Goal: Information Seeking & Learning: Learn about a topic

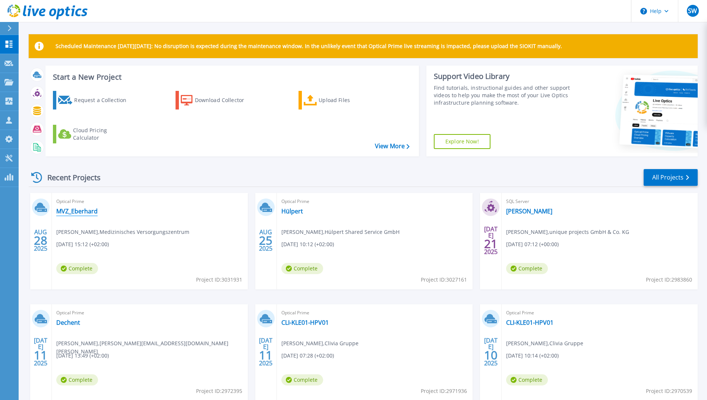
click at [79, 211] on link "MVZ_Eberhard" at bounding box center [76, 211] width 41 height 7
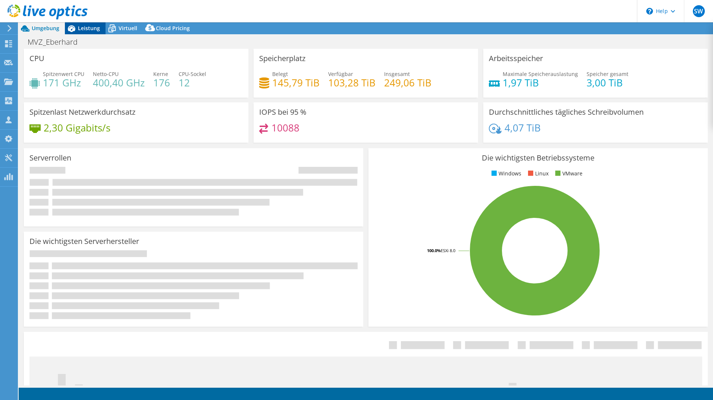
click at [86, 29] on span "Leistung" at bounding box center [89, 28] width 22 height 7
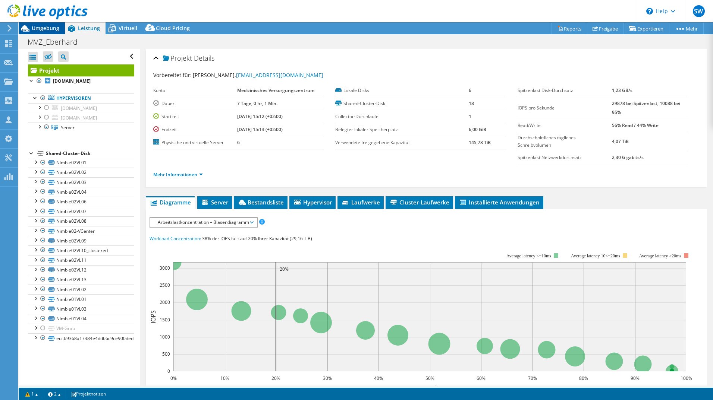
click at [43, 31] on span "Umgebung" at bounding box center [46, 28] width 28 height 7
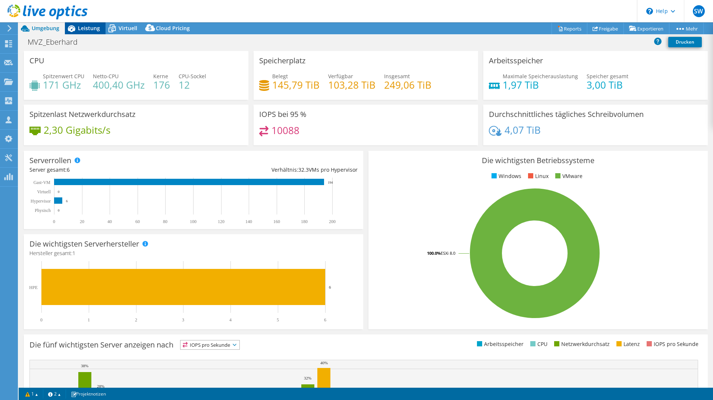
click at [83, 29] on span "Leistung" at bounding box center [89, 28] width 22 height 7
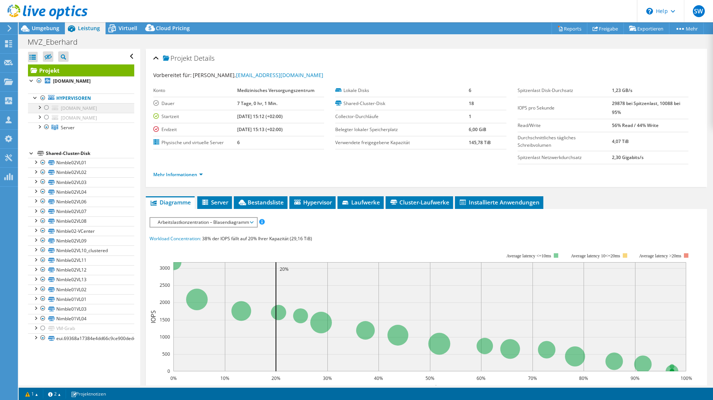
click at [40, 109] on div at bounding box center [38, 106] width 7 height 7
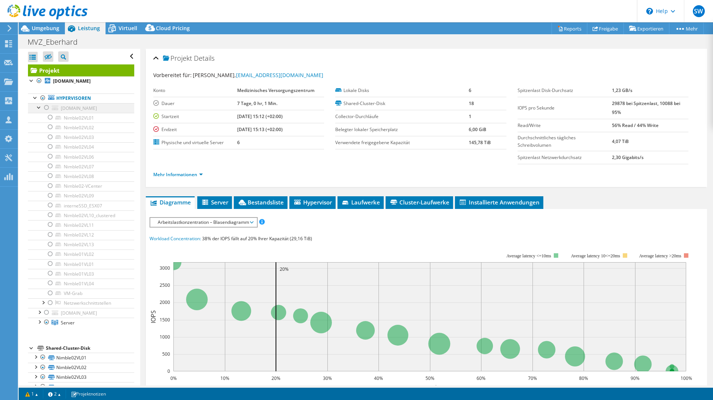
click at [48, 108] on div at bounding box center [46, 107] width 7 height 9
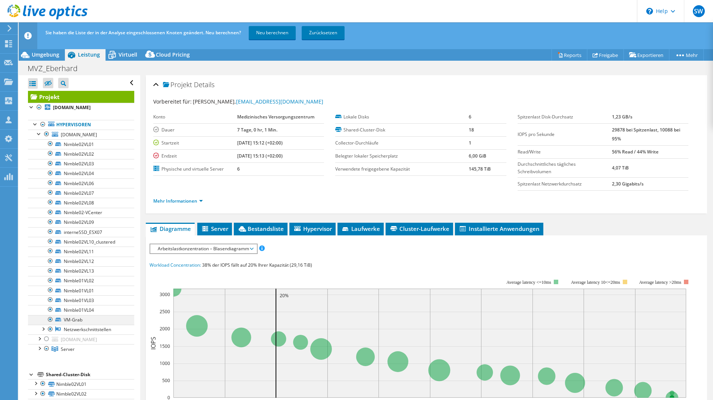
click at [51, 320] on div at bounding box center [50, 319] width 7 height 9
click at [39, 133] on div at bounding box center [38, 133] width 7 height 7
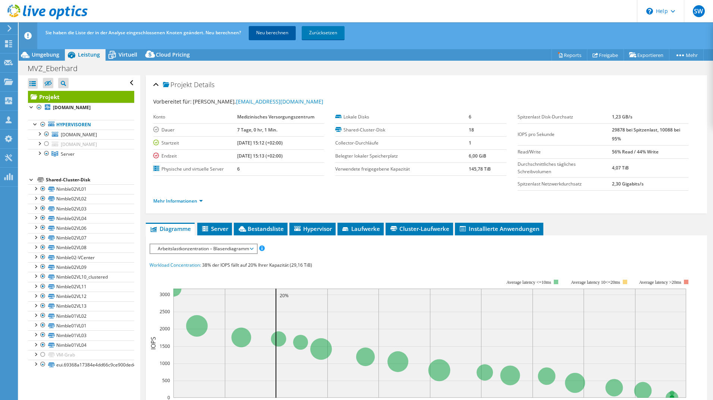
click at [282, 33] on link "Neu berechnen" at bounding box center [272, 32] width 47 height 13
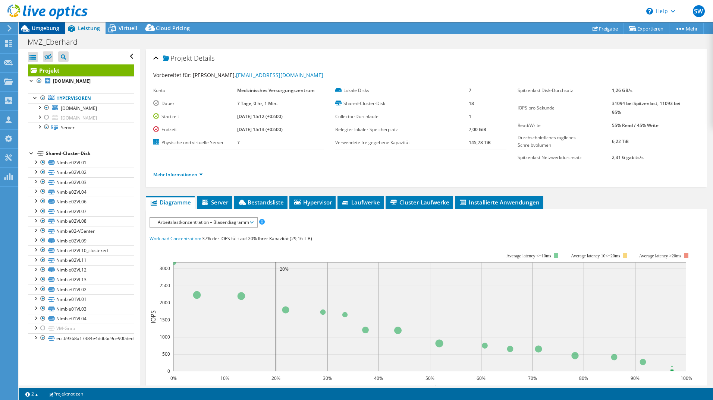
click at [48, 29] on span "Umgebung" at bounding box center [46, 28] width 28 height 7
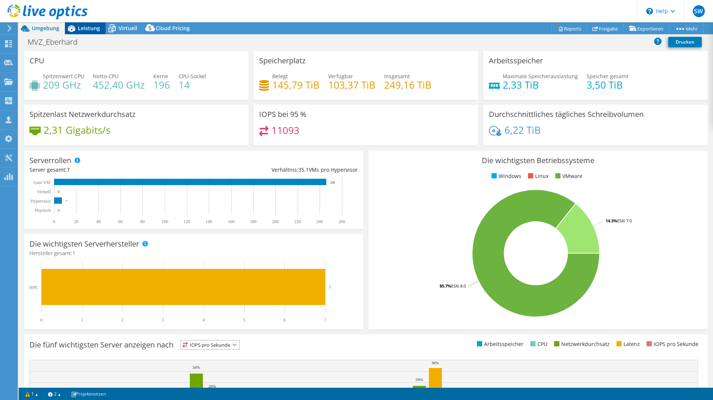
click at [89, 29] on span "Leistung" at bounding box center [89, 28] width 22 height 7
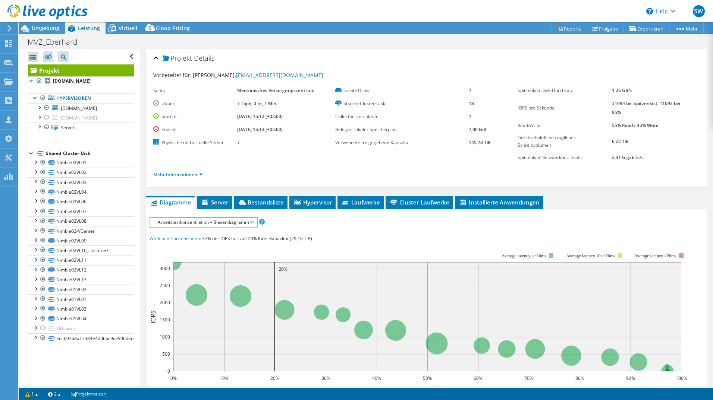
click at [40, 23] on div at bounding box center [44, 12] width 88 height 25
click at [40, 26] on span "Umgebung" at bounding box center [46, 28] width 28 height 7
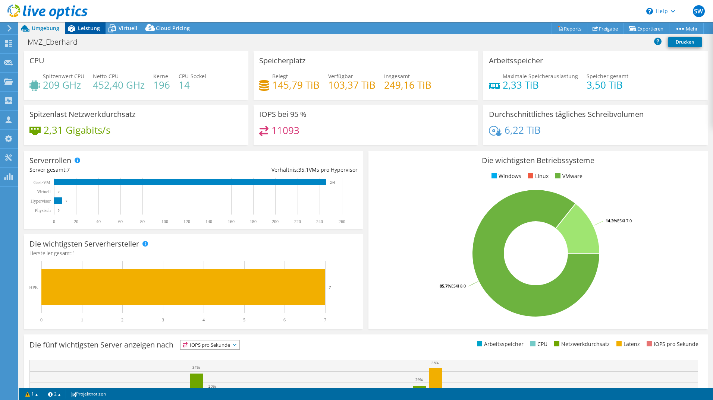
click at [91, 28] on span "Leistung" at bounding box center [89, 28] width 22 height 7
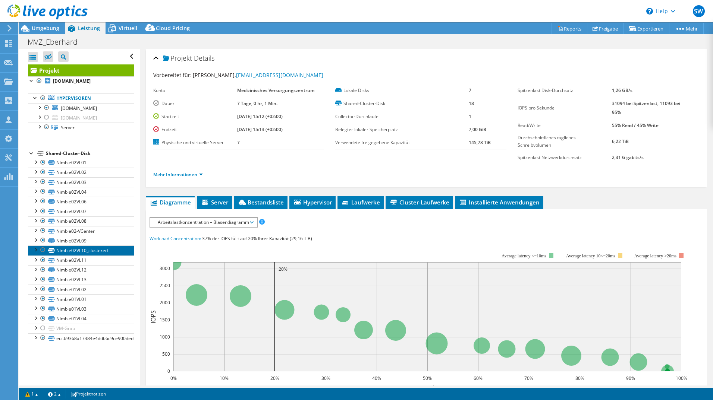
click at [103, 252] on link "Nimble02VL10_clustered" at bounding box center [81, 251] width 106 height 10
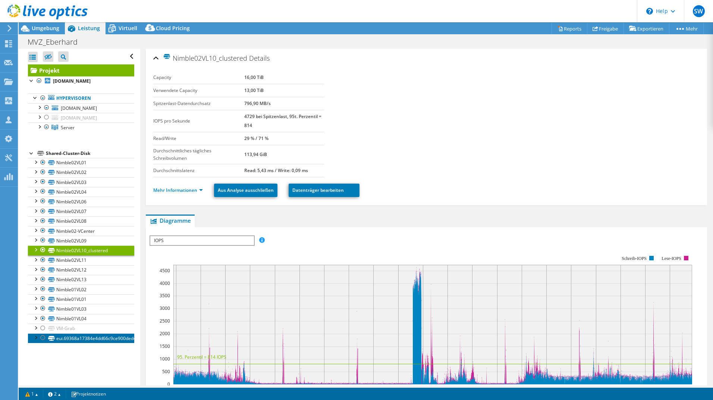
click at [58, 341] on link "eui.69368a17384e4dd66c9ce900ded49ad1" at bounding box center [81, 339] width 106 height 10
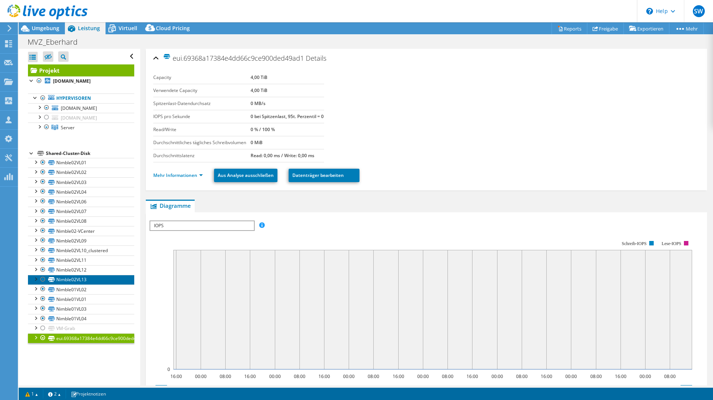
click at [67, 284] on link "Nimble02VL13" at bounding box center [81, 280] width 106 height 10
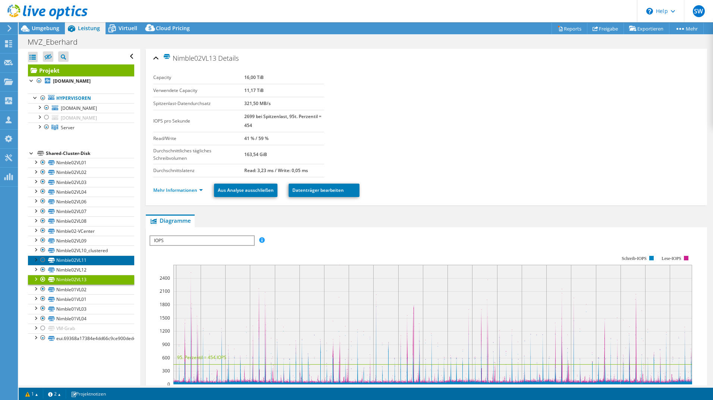
click at [73, 259] on link "Nimble02VL11" at bounding box center [81, 261] width 106 height 10
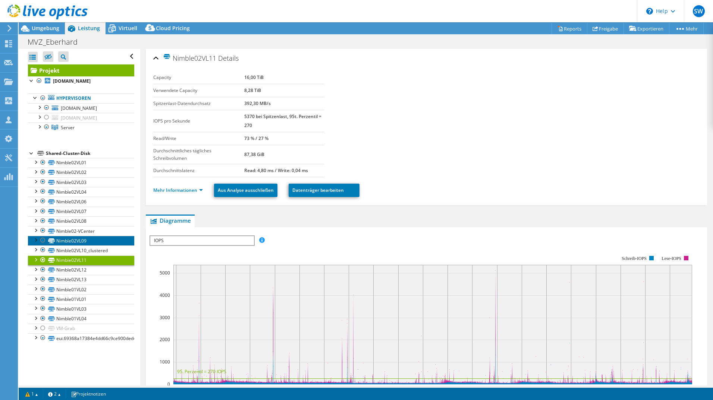
click at [72, 240] on link "Nimble02VL09" at bounding box center [81, 241] width 106 height 10
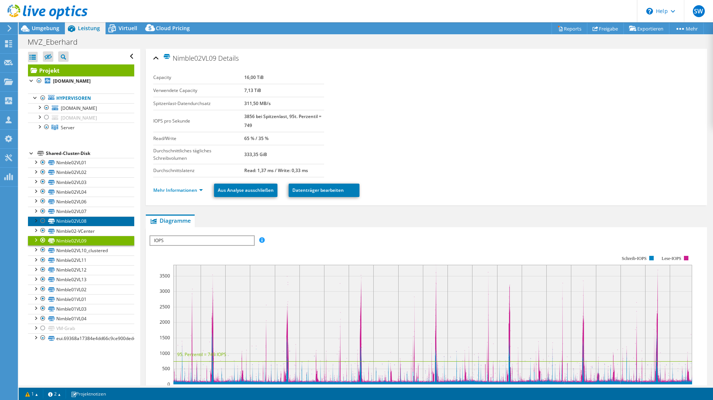
click at [74, 223] on link "Nimble02VL08" at bounding box center [81, 222] width 106 height 10
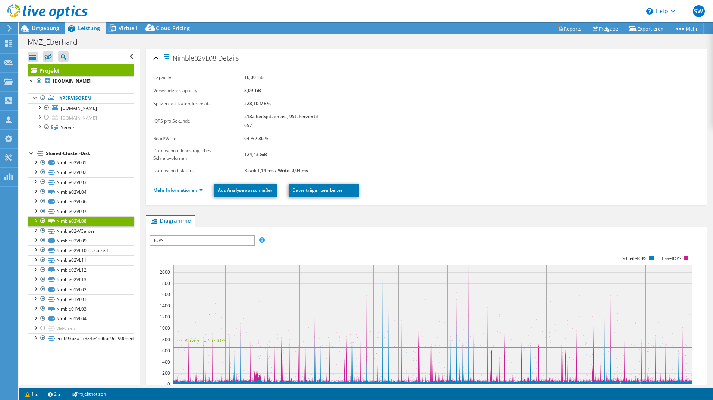
click at [66, 154] on div "Shared-Cluster-Disk" at bounding box center [90, 153] width 88 height 9
click at [34, 396] on link "1" at bounding box center [31, 394] width 23 height 9
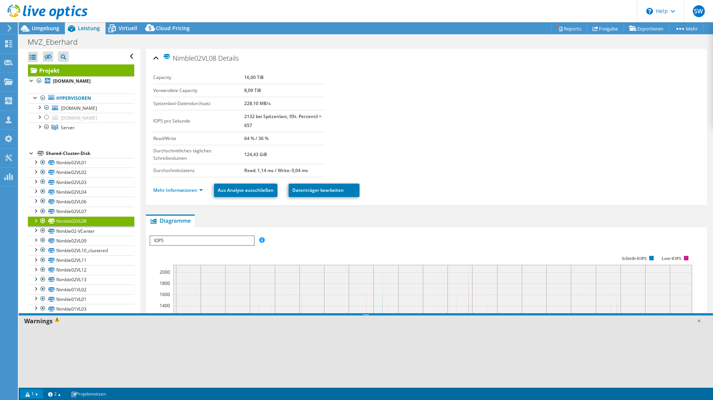
click at [56, 318] on span at bounding box center [58, 321] width 11 height 8
click at [57, 322] on span at bounding box center [58, 321] width 11 height 8
click at [57, 397] on link "2" at bounding box center [54, 394] width 23 height 9
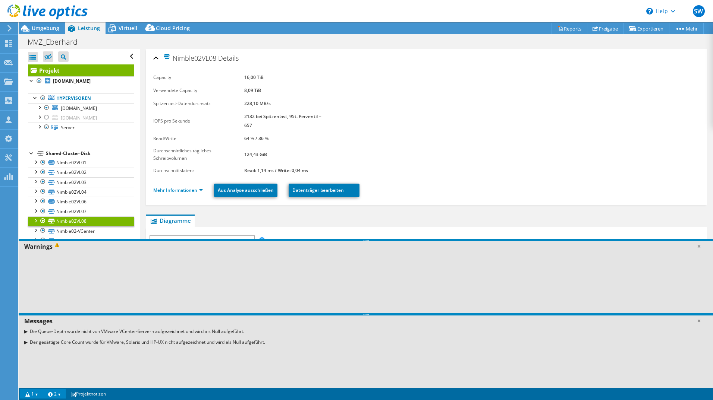
click at [36, 395] on link "1" at bounding box center [31, 394] width 23 height 9
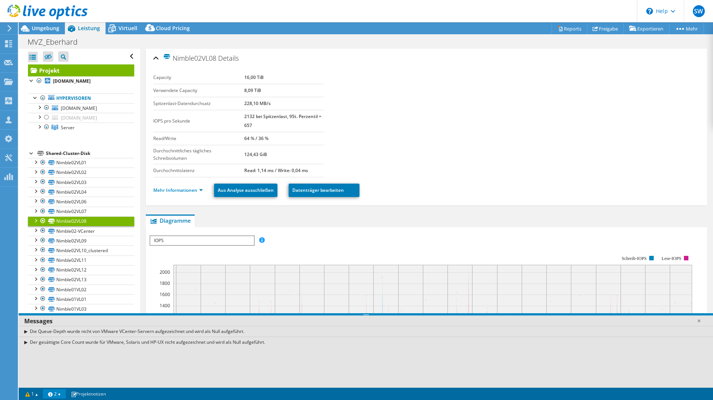
click at [51, 395] on link "2" at bounding box center [54, 394] width 23 height 9
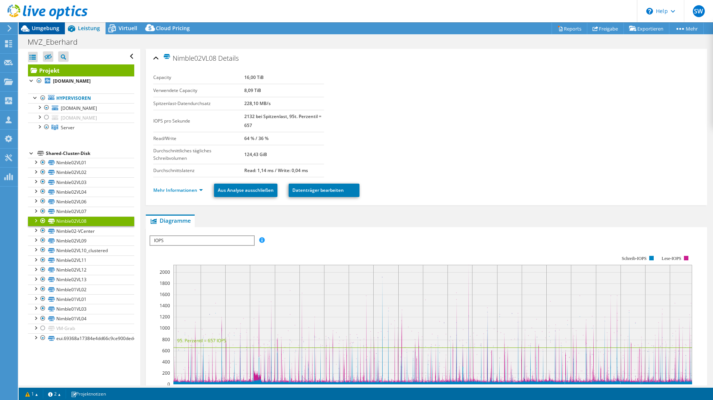
click at [52, 29] on span "Umgebung" at bounding box center [46, 28] width 28 height 7
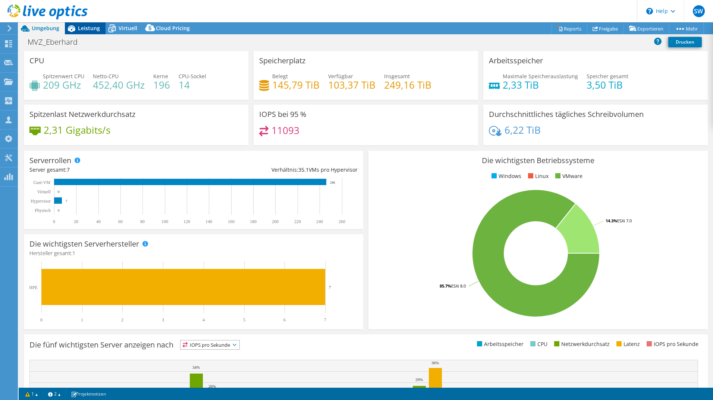
click at [86, 31] on span "Leistung" at bounding box center [89, 28] width 22 height 7
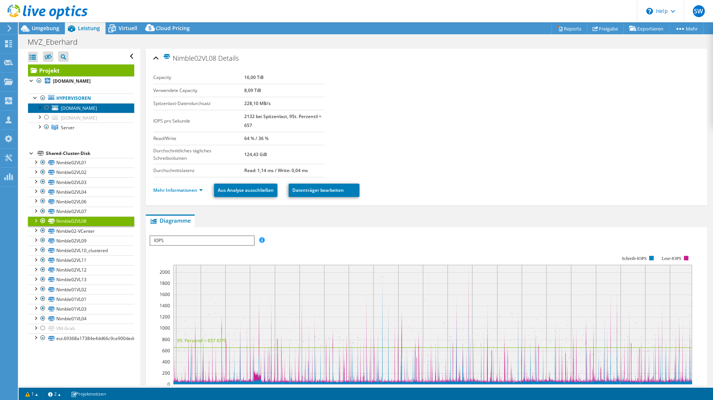
click at [87, 106] on span "[DOMAIN_NAME]" at bounding box center [79, 108] width 36 height 6
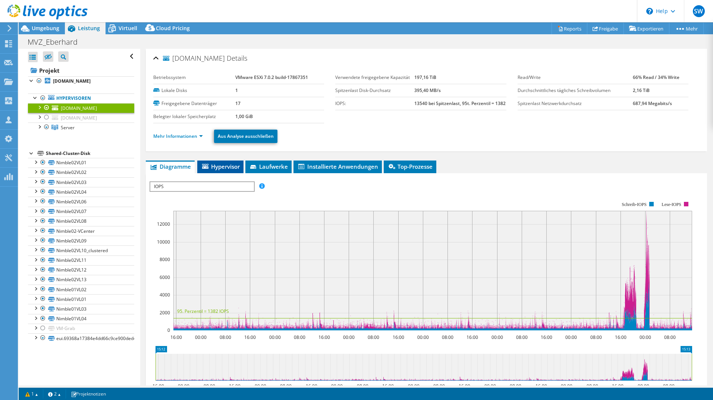
click at [219, 167] on span "Hypervisor" at bounding box center [220, 166] width 39 height 7
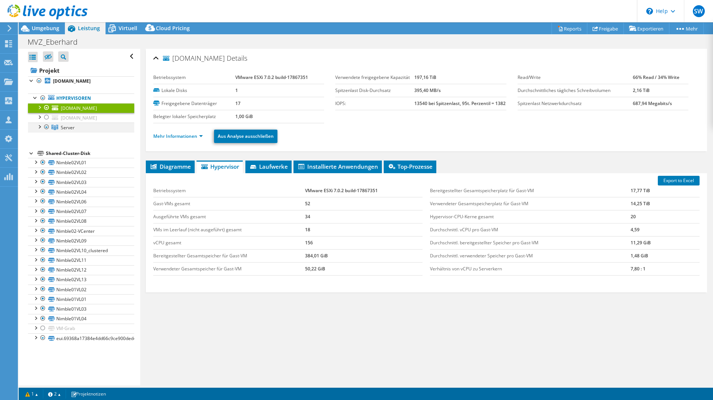
click at [46, 127] on div at bounding box center [46, 127] width 7 height 9
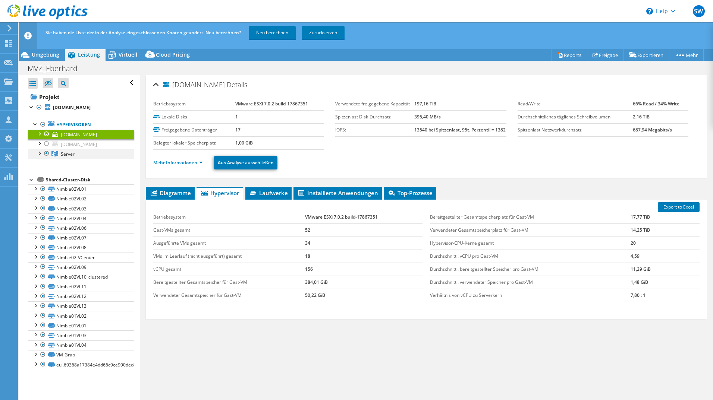
click at [48, 154] on div at bounding box center [46, 153] width 7 height 9
click at [272, 34] on link "Neu berechnen" at bounding box center [272, 32] width 47 height 13
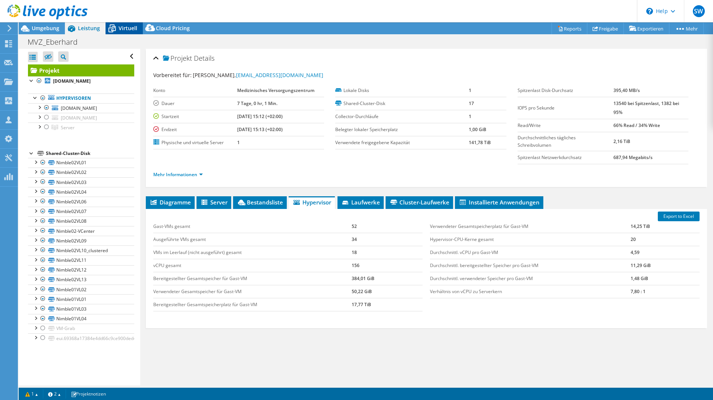
click at [130, 28] on span "Virtuell" at bounding box center [128, 28] width 19 height 7
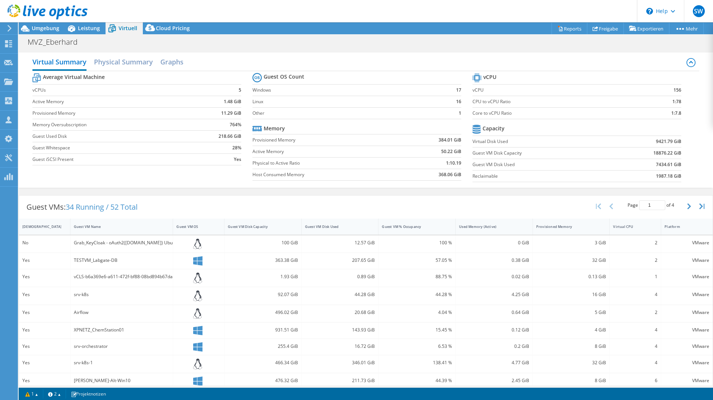
select select "USD"
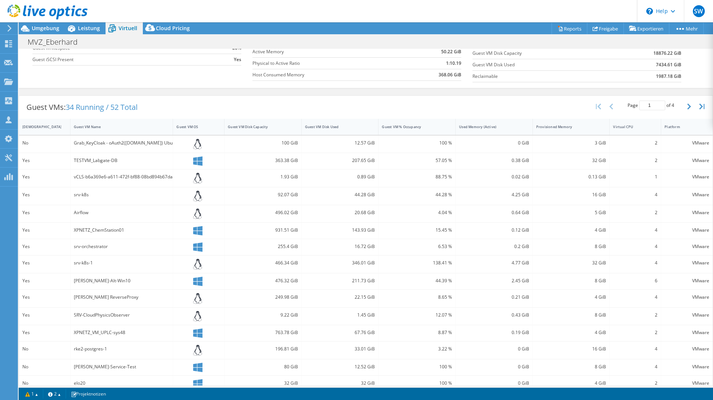
scroll to position [110, 0]
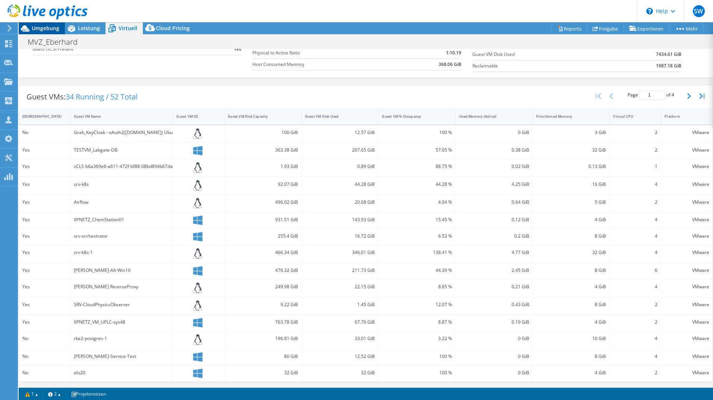
click at [56, 25] on span "Umgebung" at bounding box center [46, 28] width 28 height 7
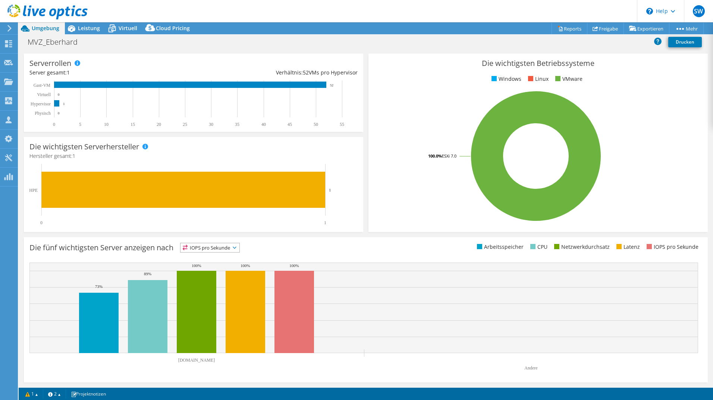
scroll to position [97, 0]
click at [86, 28] on span "Leistung" at bounding box center [89, 28] width 22 height 7
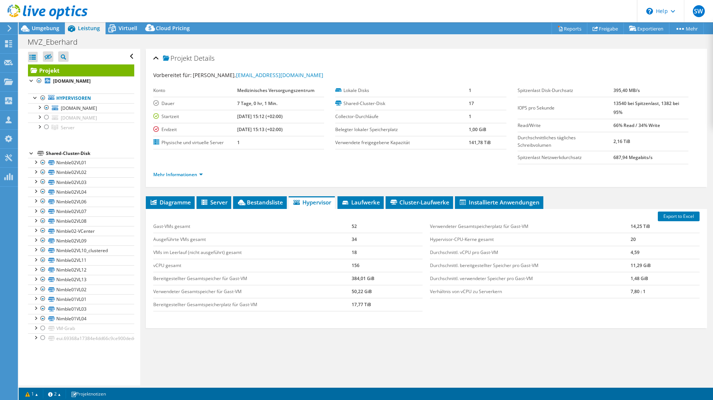
scroll to position [0, 0]
click at [75, 108] on span "[DOMAIN_NAME]" at bounding box center [79, 108] width 36 height 6
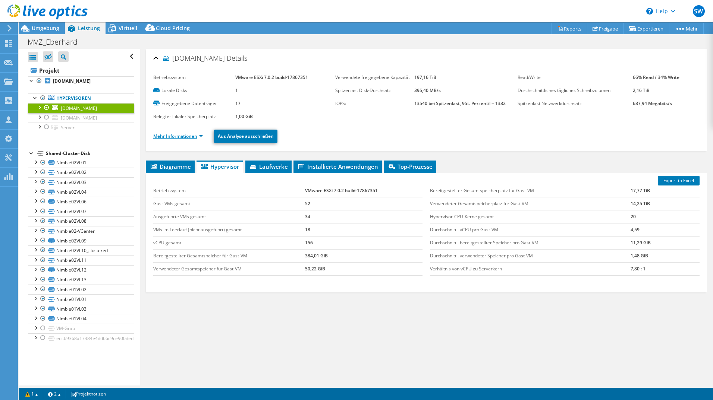
click at [168, 136] on link "Mehr Informationen" at bounding box center [178, 136] width 50 height 6
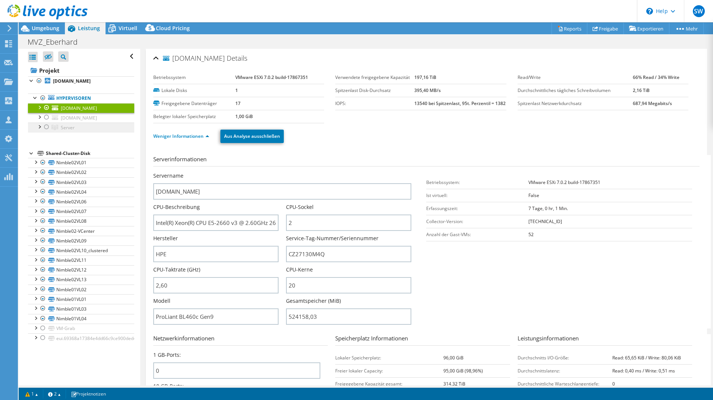
click at [66, 125] on span "Server" at bounding box center [68, 128] width 14 height 6
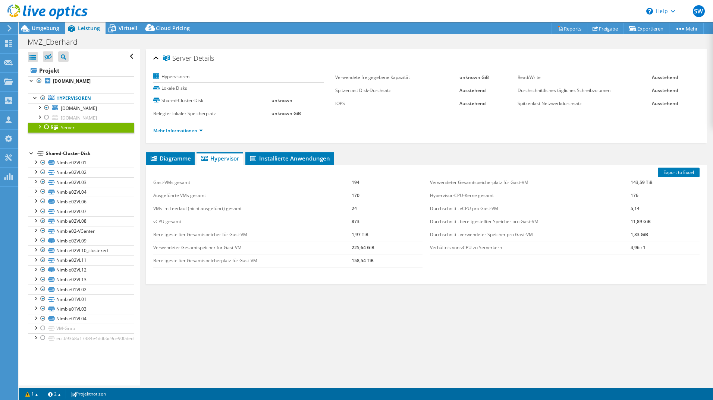
click at [37, 125] on div at bounding box center [38, 126] width 7 height 7
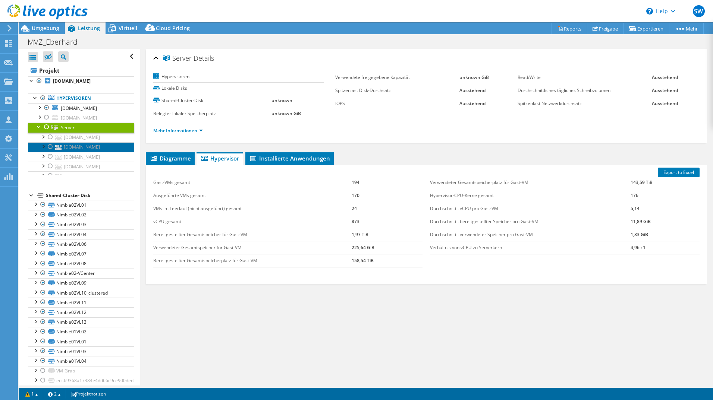
click at [69, 143] on link "[DOMAIN_NAME]" at bounding box center [81, 147] width 106 height 10
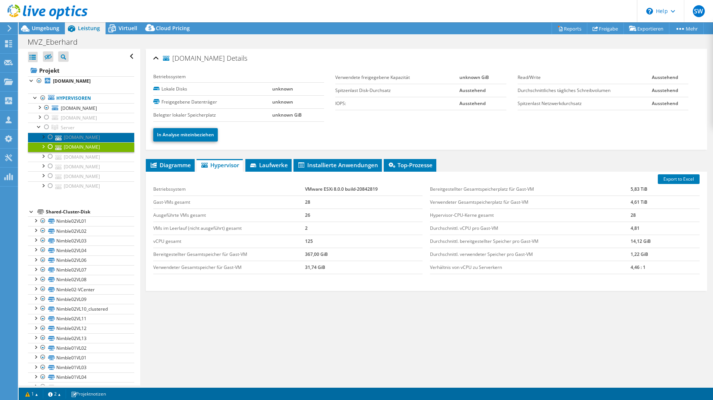
click at [72, 138] on link "[DOMAIN_NAME]" at bounding box center [81, 138] width 106 height 10
click at [44, 128] on div at bounding box center [46, 127] width 7 height 9
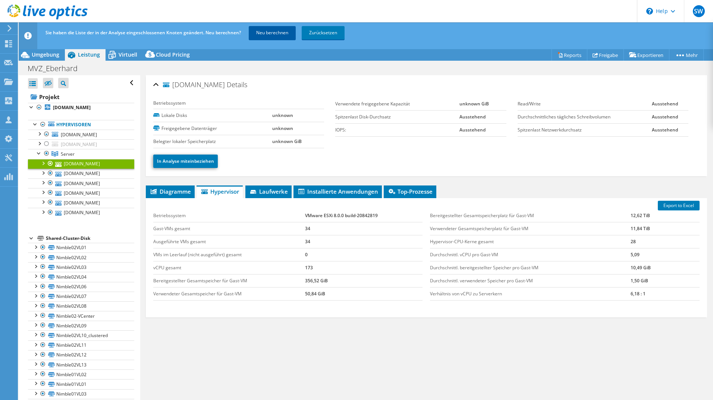
click at [265, 36] on link "Neu berechnen" at bounding box center [272, 32] width 47 height 13
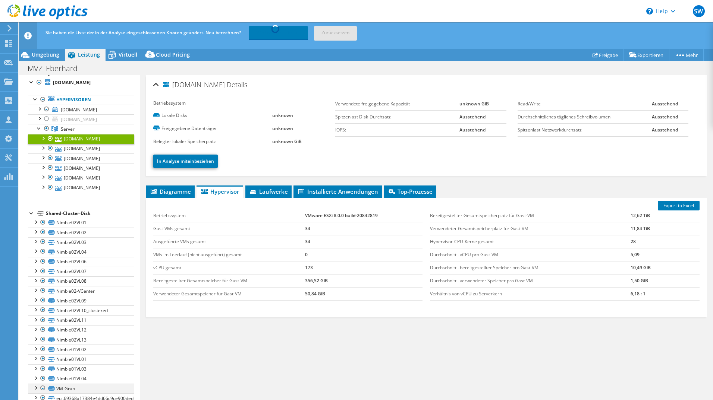
click at [41, 388] on div at bounding box center [42, 388] width 7 height 9
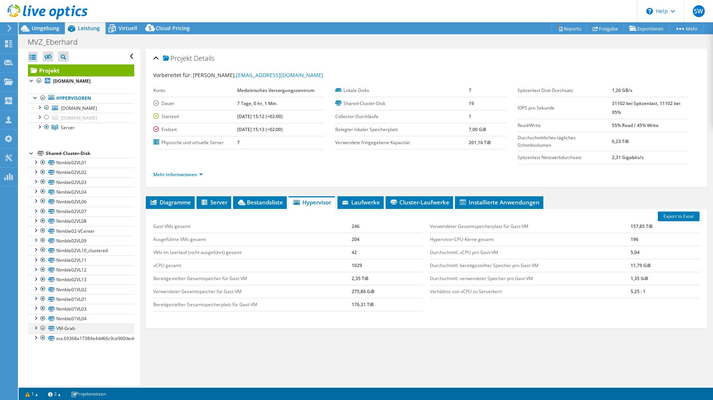
click at [43, 327] on div at bounding box center [42, 328] width 7 height 9
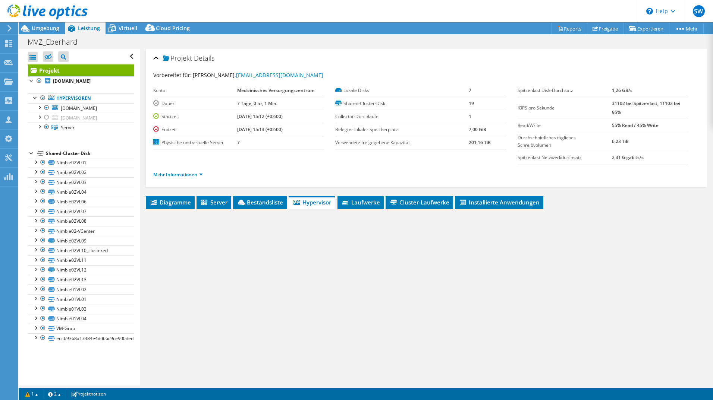
click at [42, 327] on div at bounding box center [42, 328] width 7 height 9
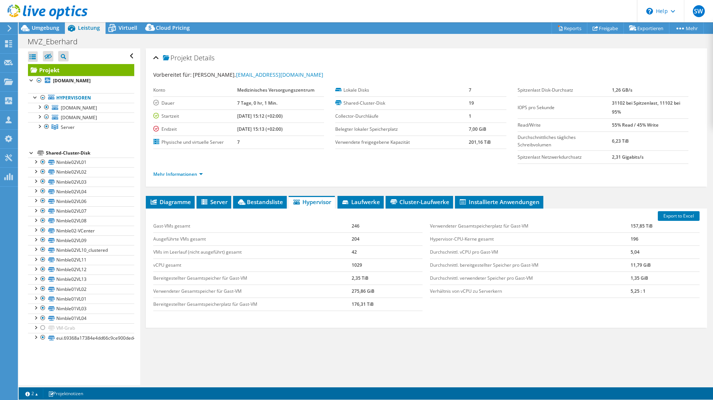
scroll to position [0, 0]
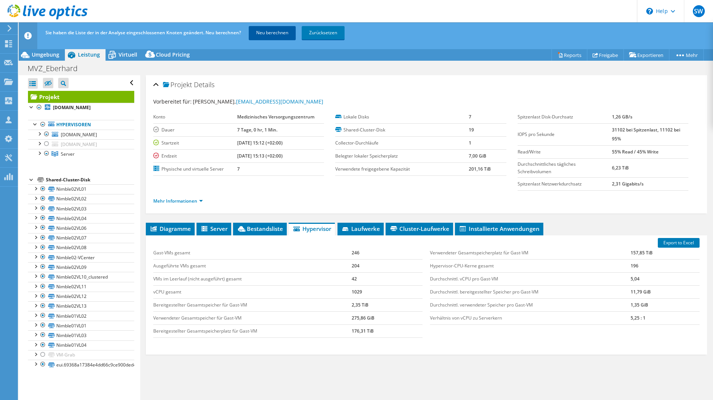
click at [268, 30] on link "Neu berechnen" at bounding box center [272, 32] width 47 height 13
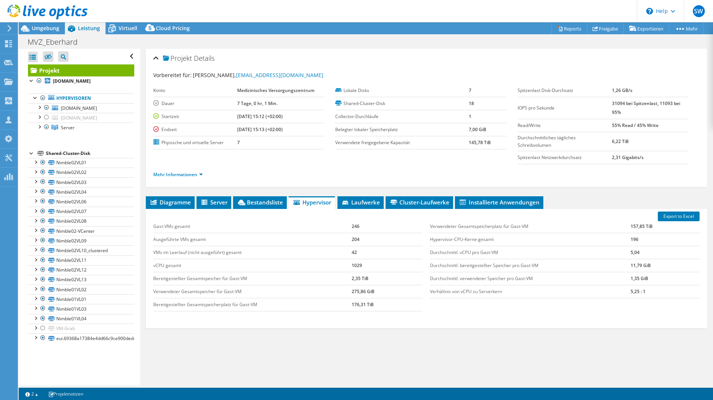
select select "USD"
click at [52, 27] on span "Umgebung" at bounding box center [46, 28] width 28 height 7
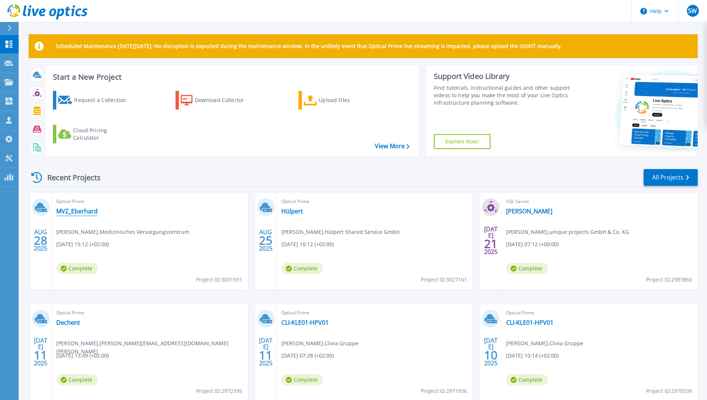
click at [66, 211] on link "MVZ_Eberhard" at bounding box center [76, 211] width 41 height 7
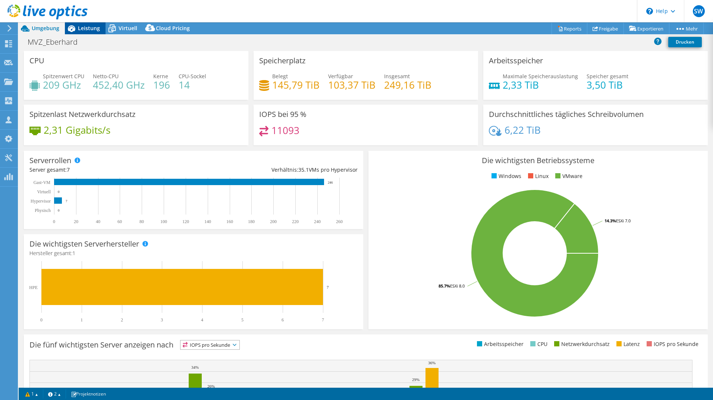
click at [90, 30] on span "Leistung" at bounding box center [89, 28] width 22 height 7
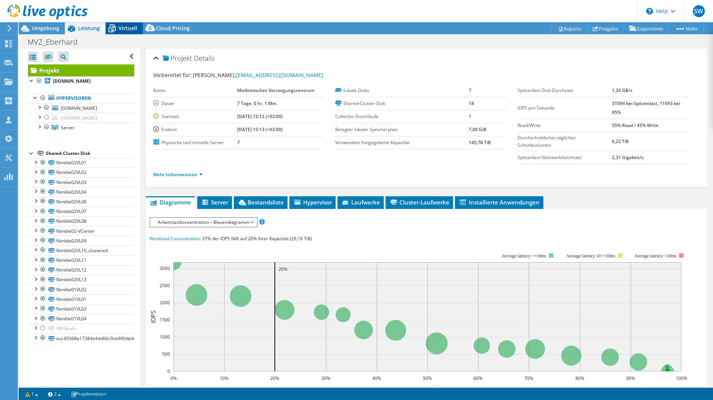
click at [122, 29] on span "Virtuell" at bounding box center [128, 28] width 19 height 7
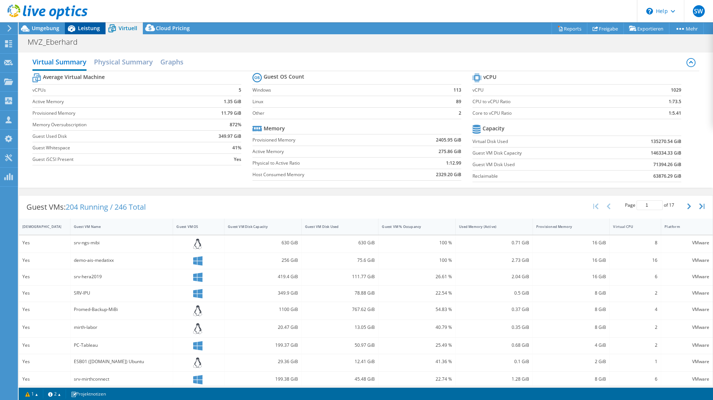
click at [97, 30] on span "Leistung" at bounding box center [89, 28] width 22 height 7
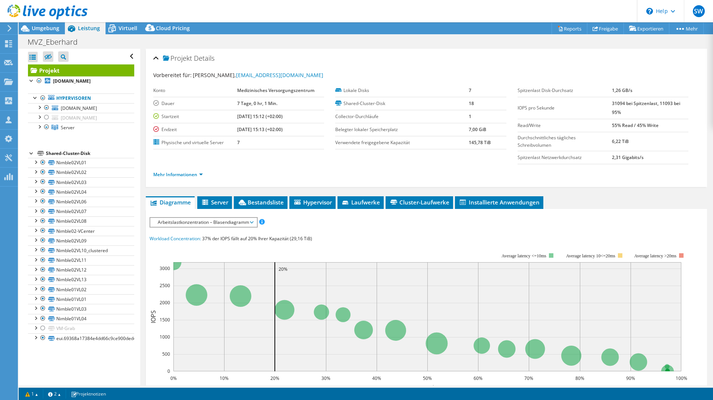
click at [190, 220] on span "Arbeitslastkonzentration – Blasendiagramm" at bounding box center [203, 222] width 99 height 9
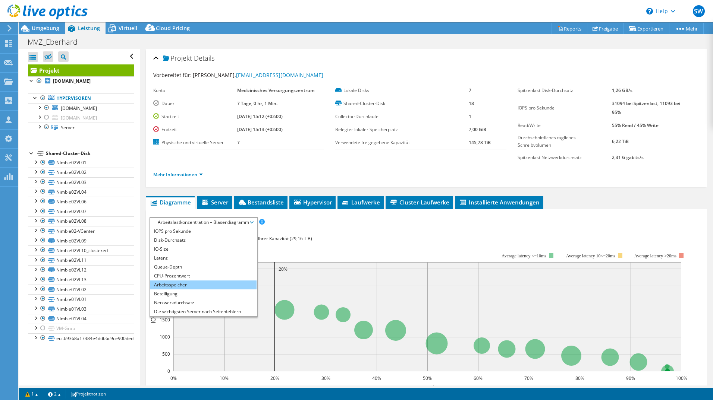
click at [192, 285] on li "Arbeitsspeicher" at bounding box center [203, 285] width 106 height 9
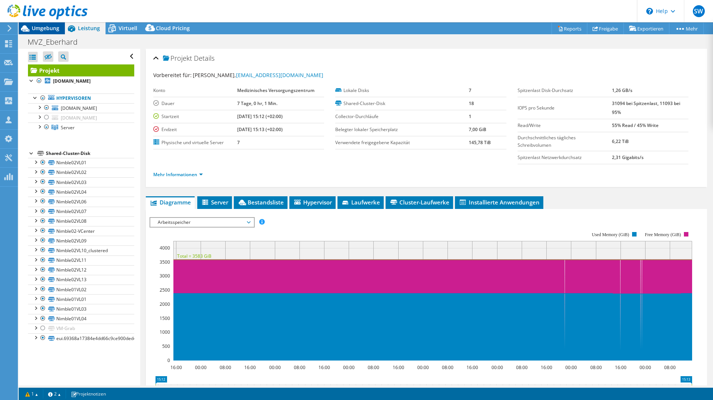
click at [43, 29] on span "Umgebung" at bounding box center [46, 28] width 28 height 7
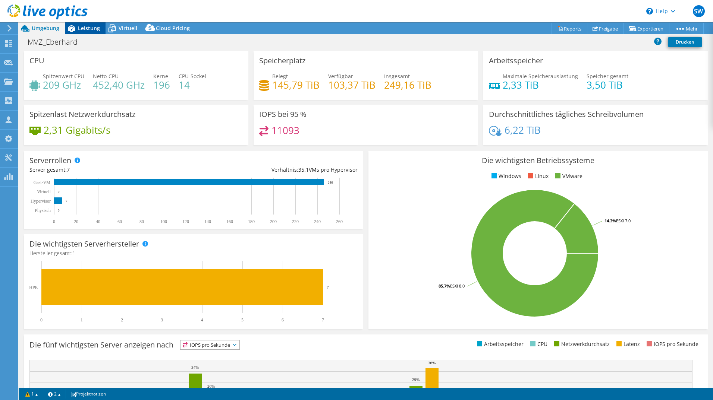
click at [82, 26] on span "Leistung" at bounding box center [89, 28] width 22 height 7
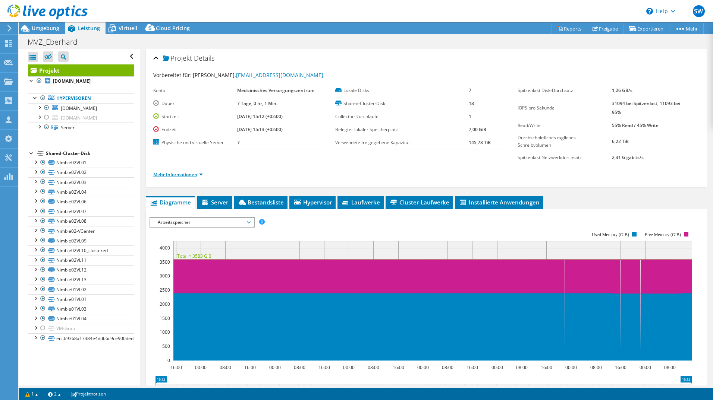
click at [174, 175] on link "Mehr Informationen" at bounding box center [178, 175] width 50 height 6
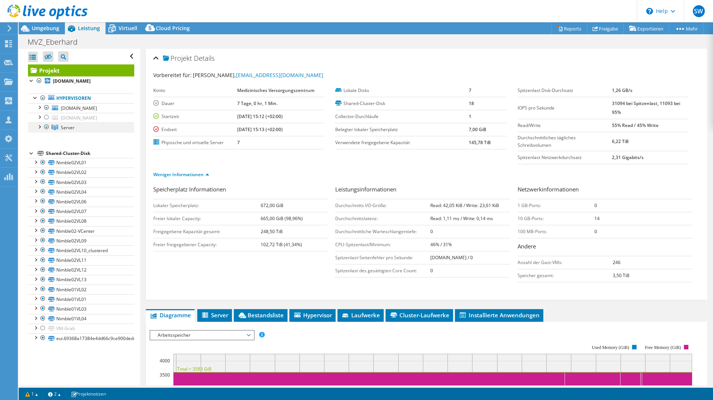
click at [39, 126] on div at bounding box center [38, 126] width 7 height 7
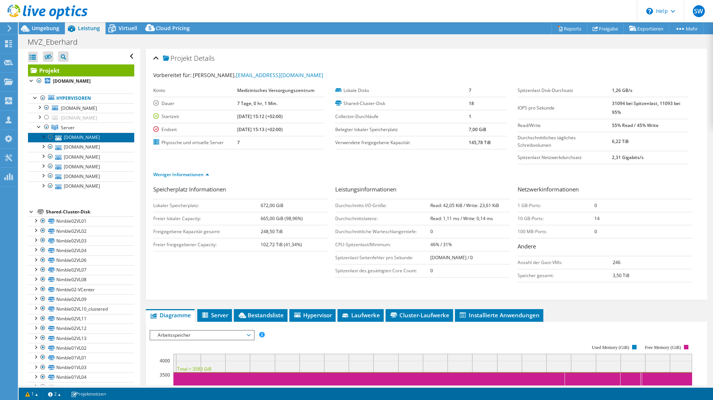
click at [73, 140] on link "[DOMAIN_NAME]" at bounding box center [81, 138] width 106 height 10
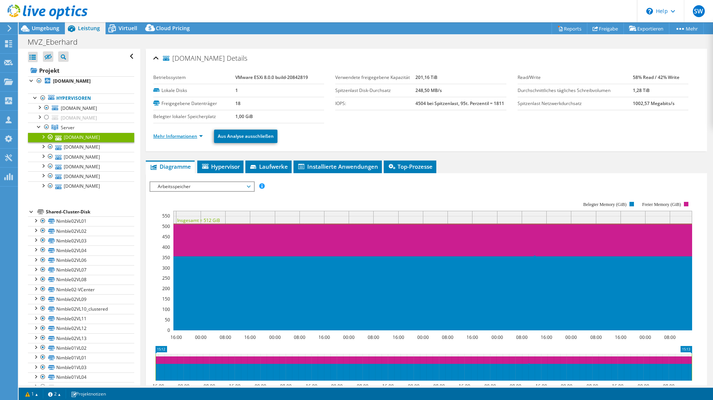
click at [179, 136] on link "Mehr Informationen" at bounding box center [178, 136] width 50 height 6
